Goal: Transaction & Acquisition: Purchase product/service

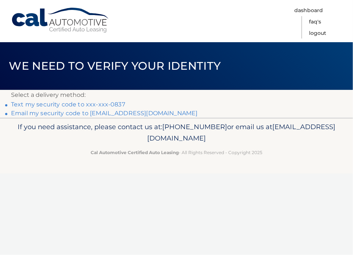
click at [117, 105] on link "Text my security code to xxx-xxx-0837" at bounding box center [68, 104] width 114 height 7
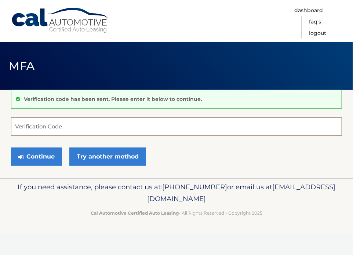
click at [95, 126] on input "Verification Code" at bounding box center [176, 126] width 331 height 18
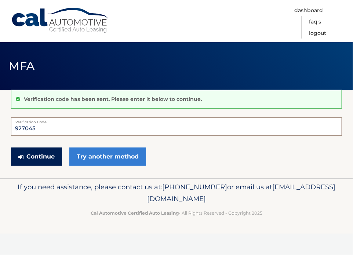
type input "927045"
click at [29, 160] on button "Continue" at bounding box center [36, 156] width 51 height 18
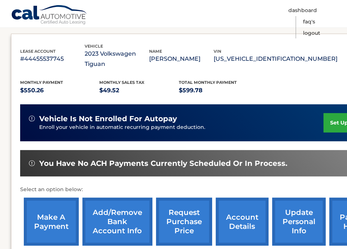
scroll to position [132, 0]
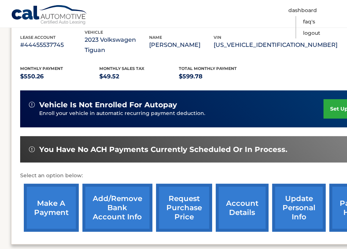
click at [50, 193] on link "make a payment" at bounding box center [51, 208] width 55 height 48
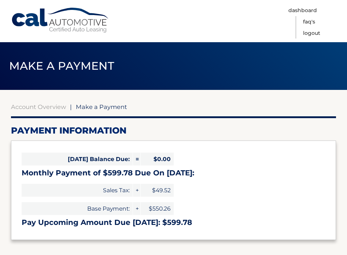
select select "ZDcxMjc2OWItM2FiZC00ZGEyLTkwMTgtMjJjYzI0ZDkyYjc4"
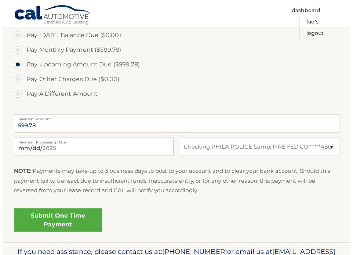
scroll to position [235, 0]
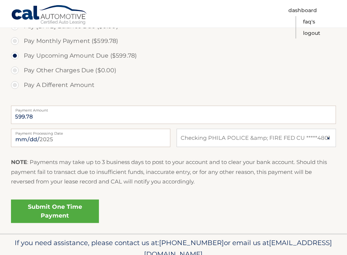
click at [67, 208] on link "Submit One Time Payment" at bounding box center [55, 210] width 88 height 23
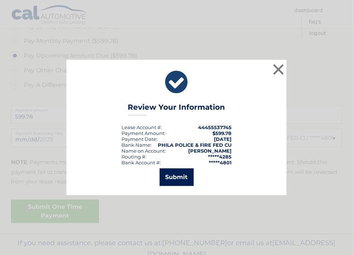
click at [171, 175] on button "Submit" at bounding box center [177, 177] width 34 height 18
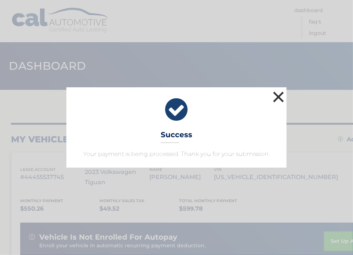
click at [281, 90] on button "×" at bounding box center [278, 96] width 15 height 15
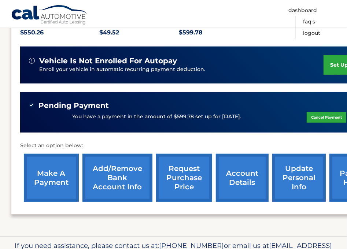
scroll to position [191, 0]
